Goal: Information Seeking & Learning: Learn about a topic

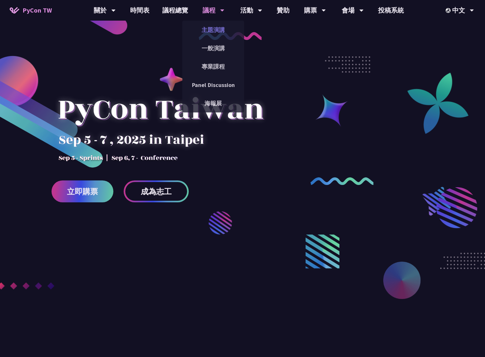
click at [203, 27] on link "主題演講" at bounding box center [213, 29] width 62 height 15
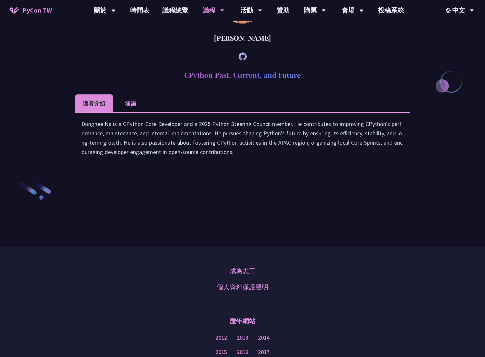
scroll to position [965, 0]
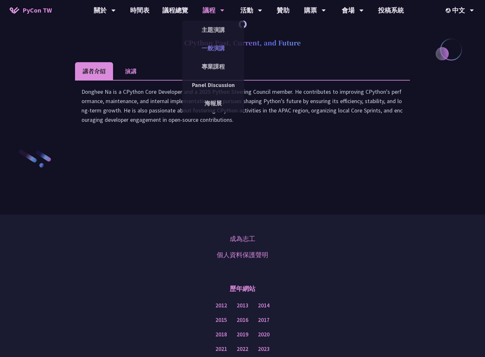
click at [210, 47] on link "一般演講" at bounding box center [213, 48] width 62 height 15
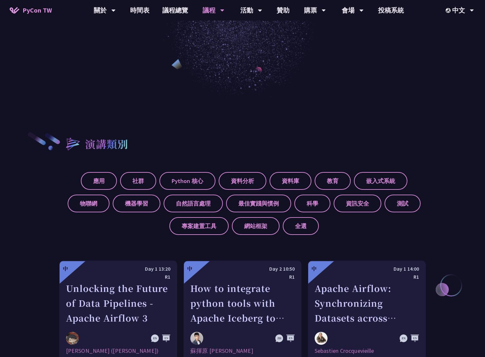
scroll to position [290, 0]
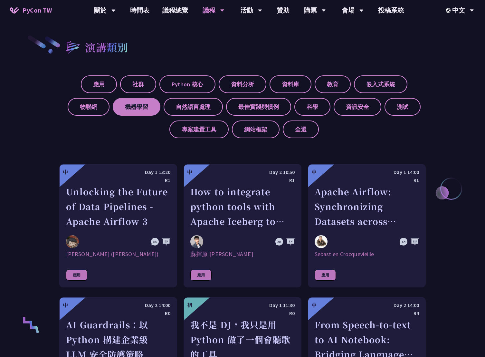
click at [140, 110] on label "機器學習" at bounding box center [137, 107] width 48 height 18
click at [0, 0] on input "機器學習" at bounding box center [0, 0] width 0 height 0
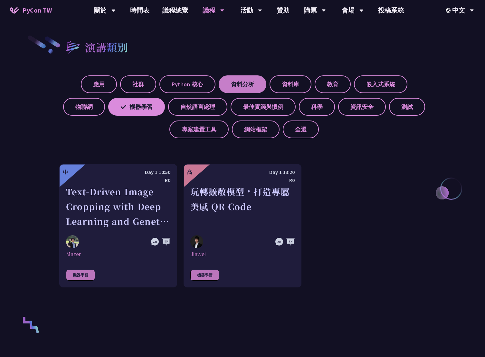
click at [245, 83] on label "資料分析" at bounding box center [242, 84] width 48 height 18
click at [0, 0] on input "資料分析" at bounding box center [0, 0] width 0 height 0
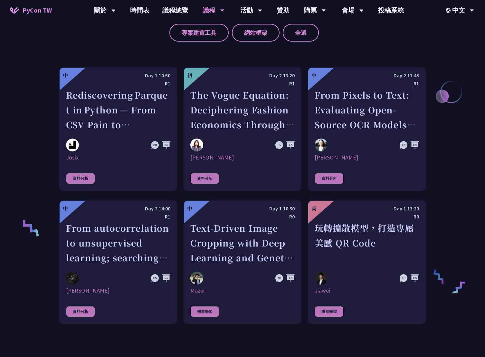
scroll to position [322, 0]
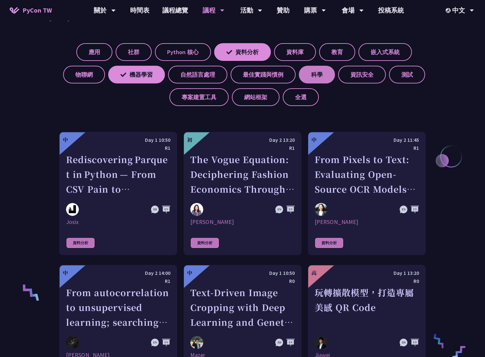
click at [331, 79] on label "科學" at bounding box center [317, 75] width 36 height 18
click at [0, 0] on input "科學" at bounding box center [0, 0] width 0 height 0
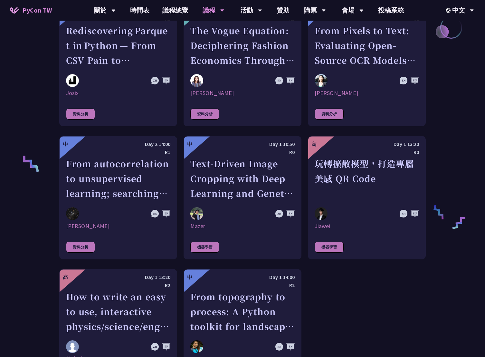
scroll to position [257, 0]
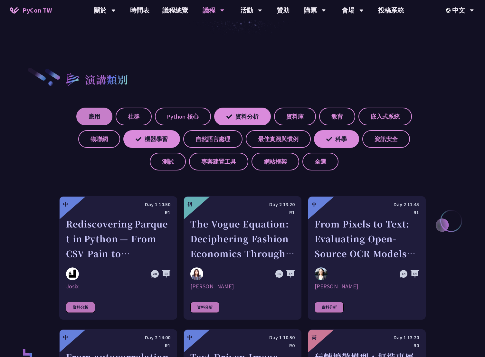
click at [90, 118] on label "應用" at bounding box center [94, 116] width 36 height 18
click at [0, 0] on input "應用" at bounding box center [0, 0] width 0 height 0
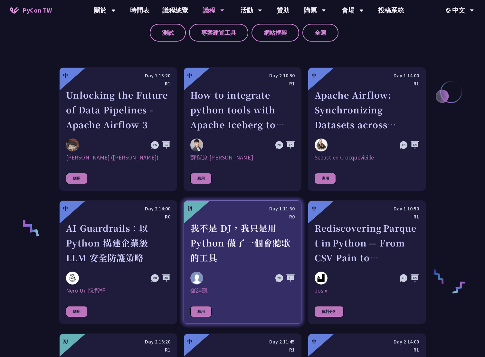
scroll to position [547, 0]
